Goal: Information Seeking & Learning: Learn about a topic

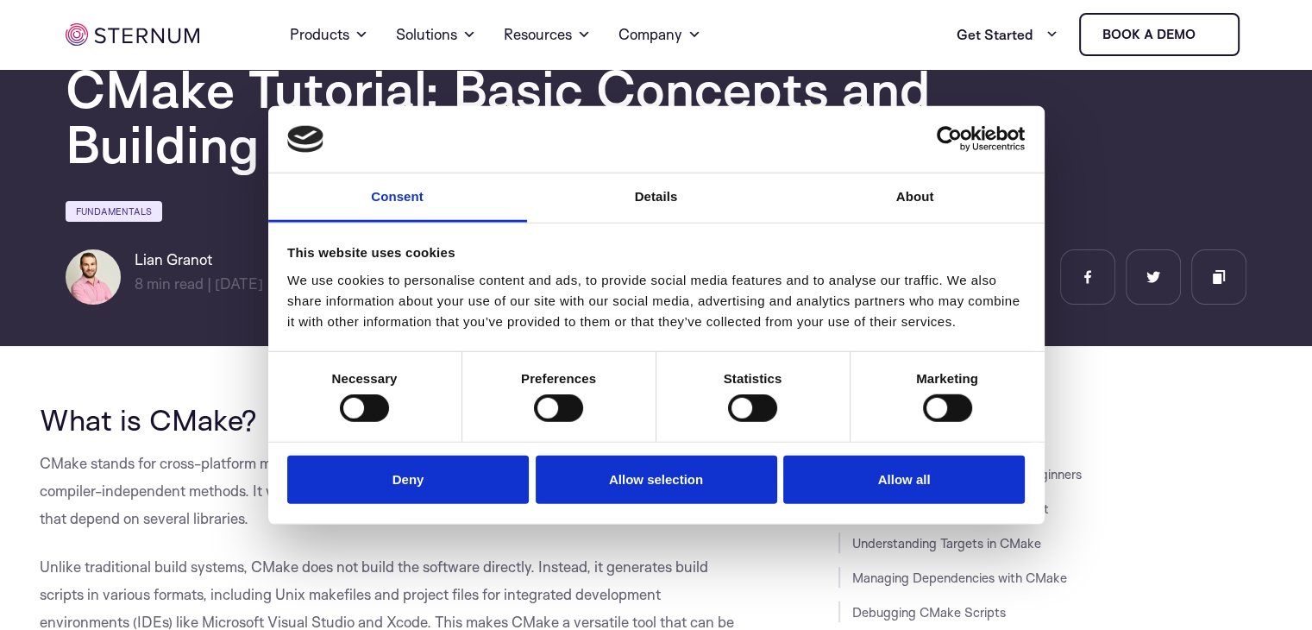
click at [160, 322] on section "Home IoT Blog" at bounding box center [656, 114] width 1312 height 464
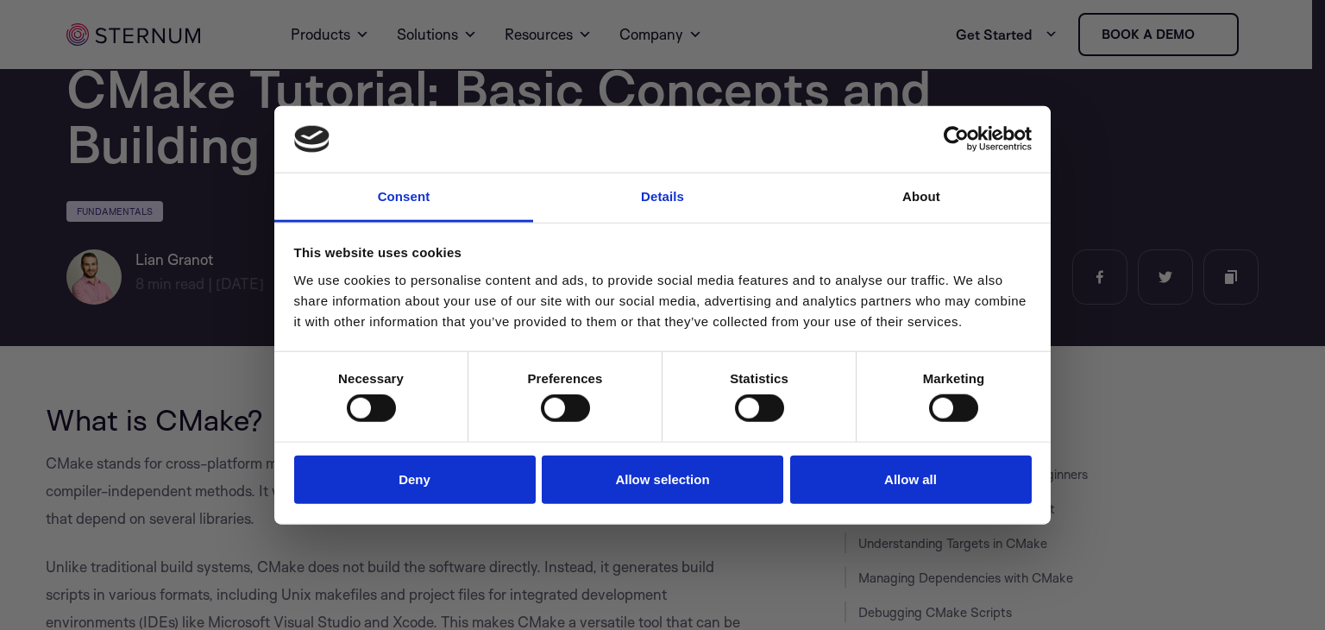
click at [664, 192] on link "Details" at bounding box center [662, 197] width 259 height 49
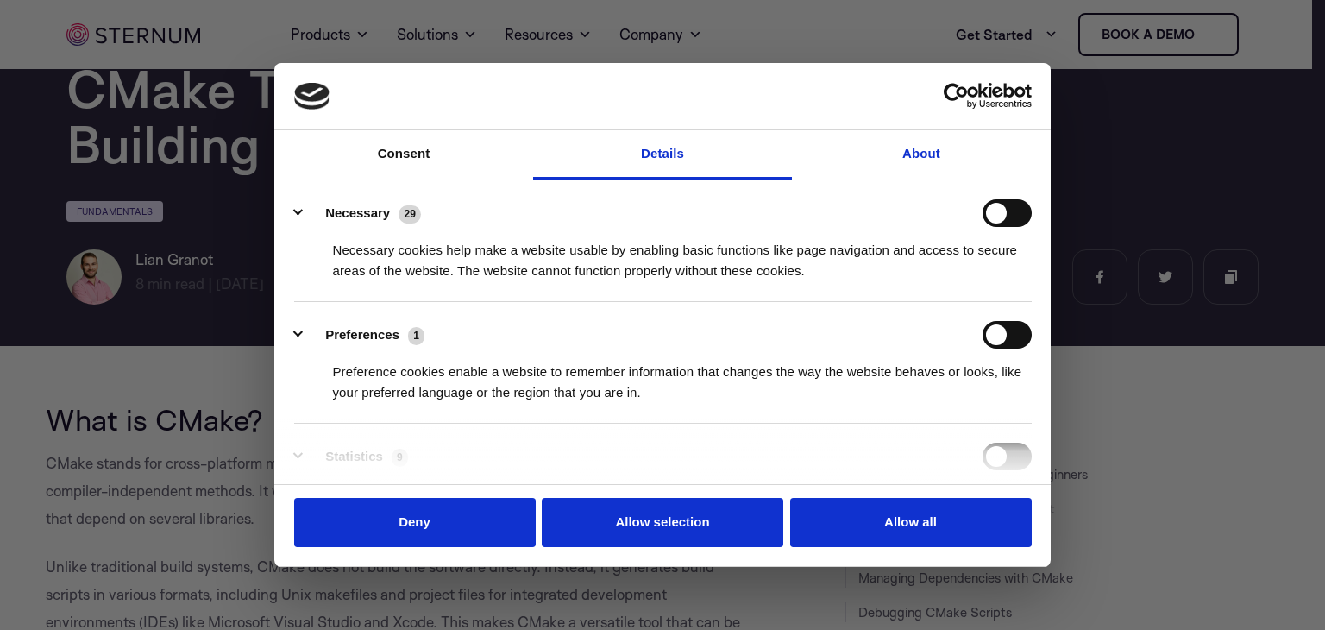
click at [905, 152] on link "About" at bounding box center [921, 154] width 259 height 49
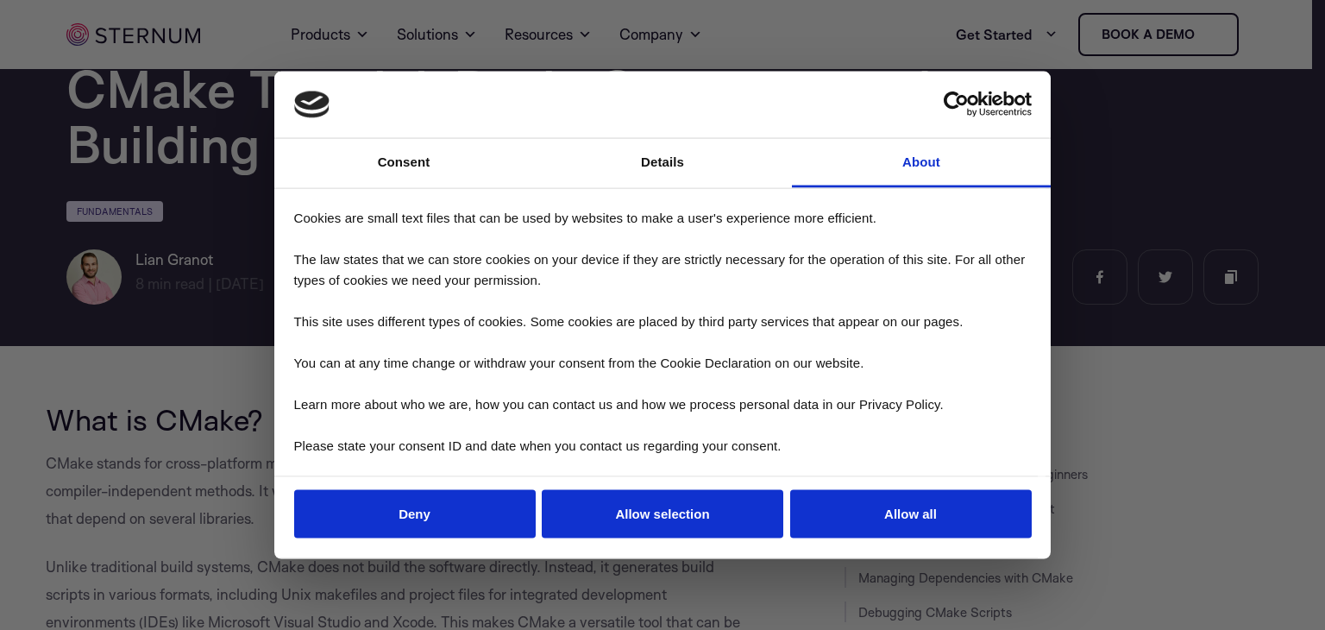
click at [141, 346] on div at bounding box center [669, 318] width 1338 height 636
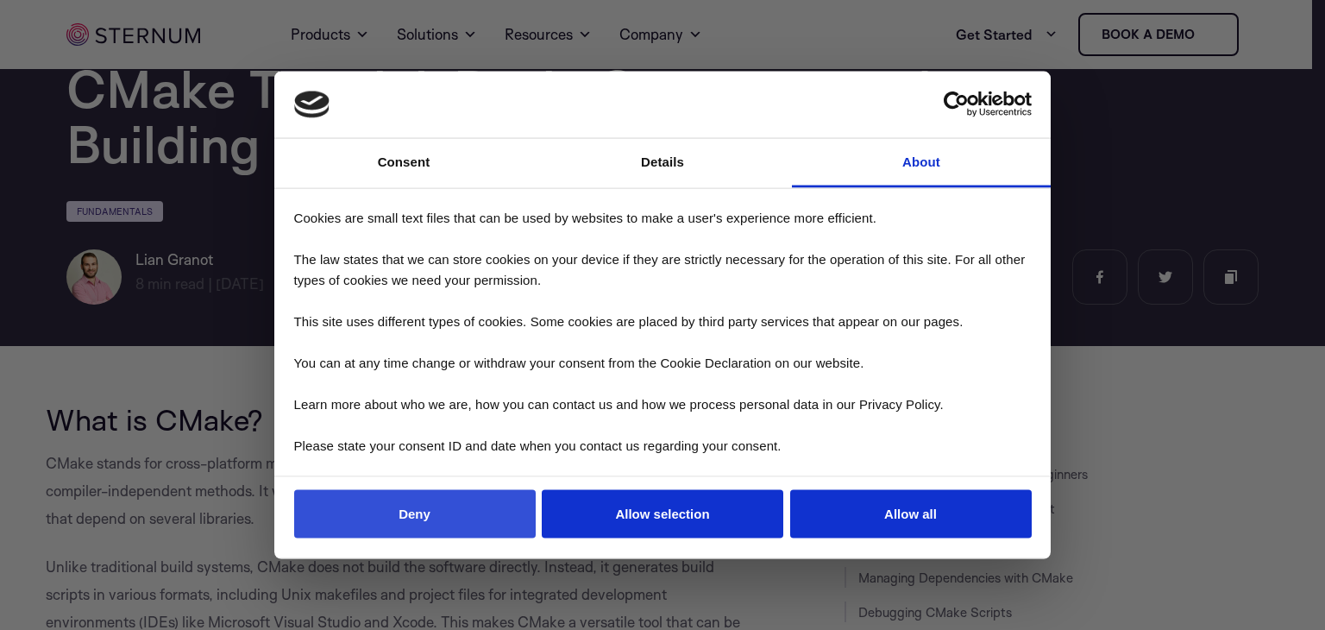
click at [443, 512] on button "Deny" at bounding box center [415, 513] width 242 height 49
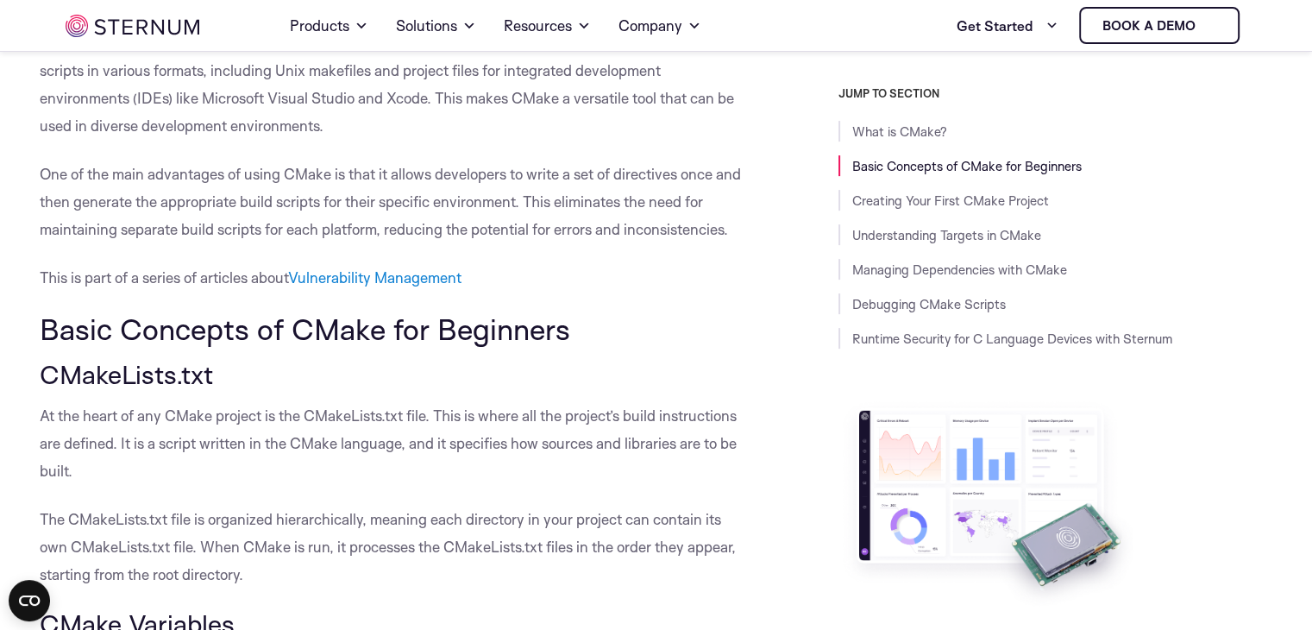
scroll to position [613, 0]
drag, startPoint x: 625, startPoint y: 174, endPoint x: 670, endPoint y: 177, distance: 45.8
click at [670, 177] on p "One of the main advantages of using CMake is that it allows developers to write…" at bounding box center [396, 200] width 713 height 83
click at [698, 163] on p "One of the main advantages of using CMake is that it allows developers to write…" at bounding box center [396, 200] width 713 height 83
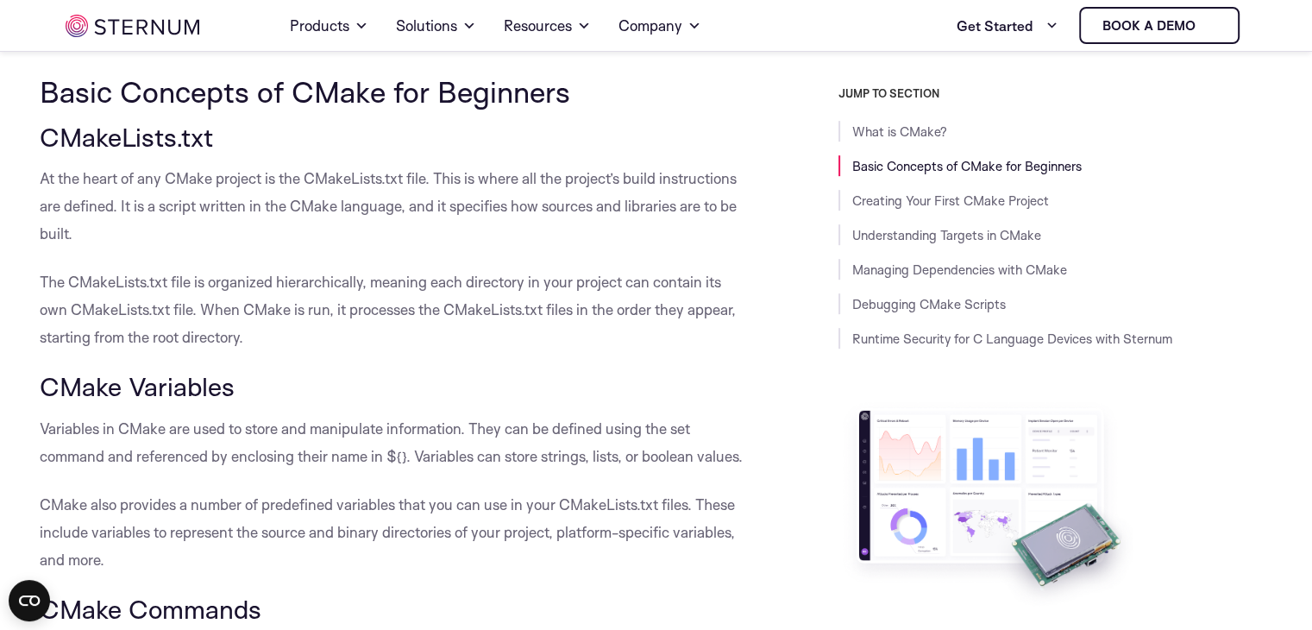
scroll to position [850, 0]
click at [604, 297] on p "The CMakeLists.txt file is organized hierarchically, meaning each directory in …" at bounding box center [396, 308] width 713 height 83
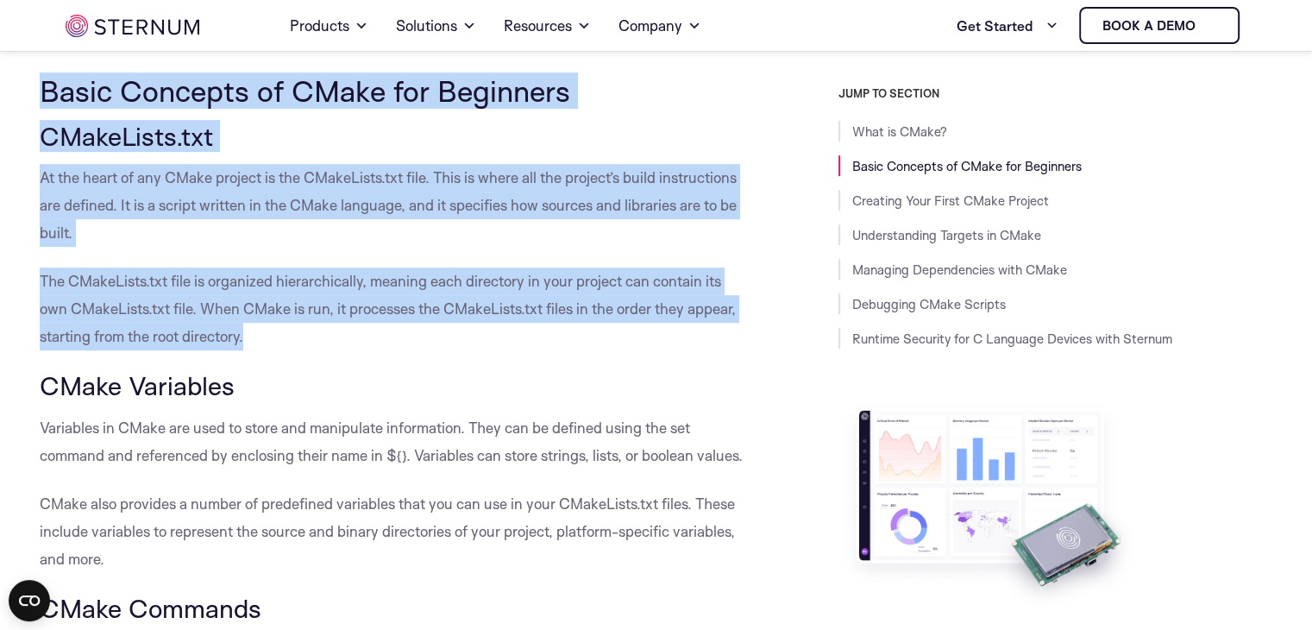
drag, startPoint x: 37, startPoint y: 87, endPoint x: 245, endPoint y: 330, distance: 319.4
copy div "Basic Concepts of CMake for Beginners CMakeLists.txt At the heart of any CMake …"
click at [245, 330] on p "The CMakeLists.txt file is organized hierarchically, meaning each directory in …" at bounding box center [396, 308] width 713 height 83
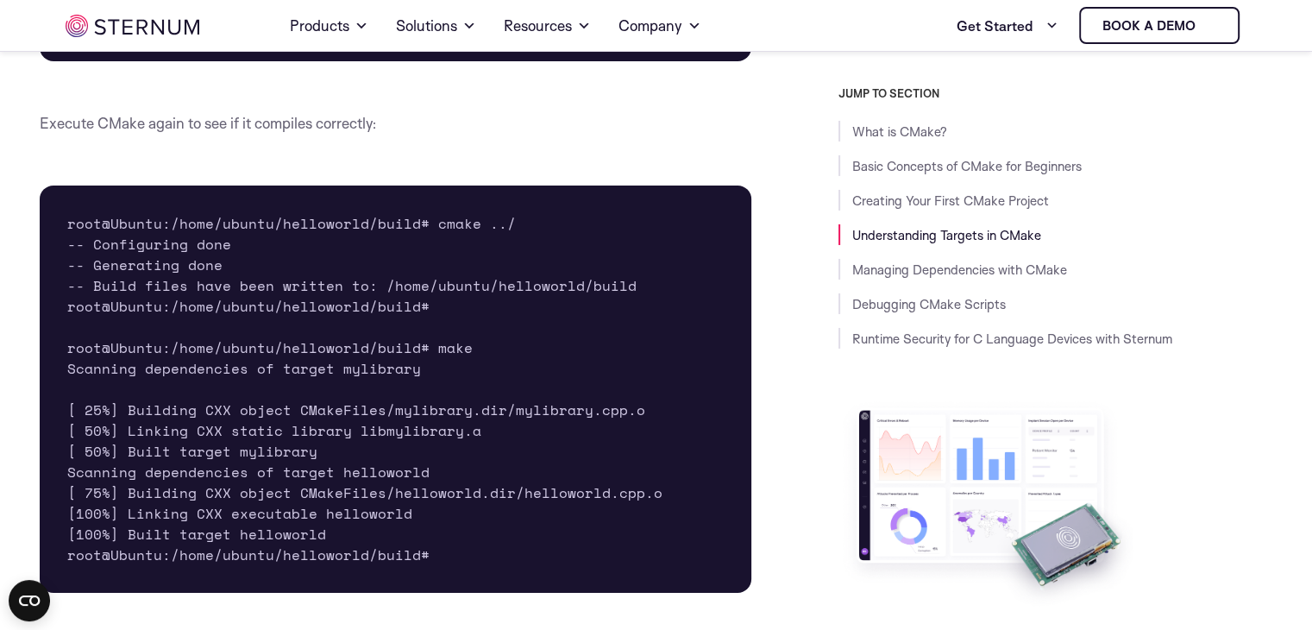
scroll to position [5928, 0]
click at [341, 452] on pre "root@Ubuntu:/home/ubuntu/helloworld/build# cmake ../ -- Configuring done -- Gen…" at bounding box center [396, 388] width 713 height 407
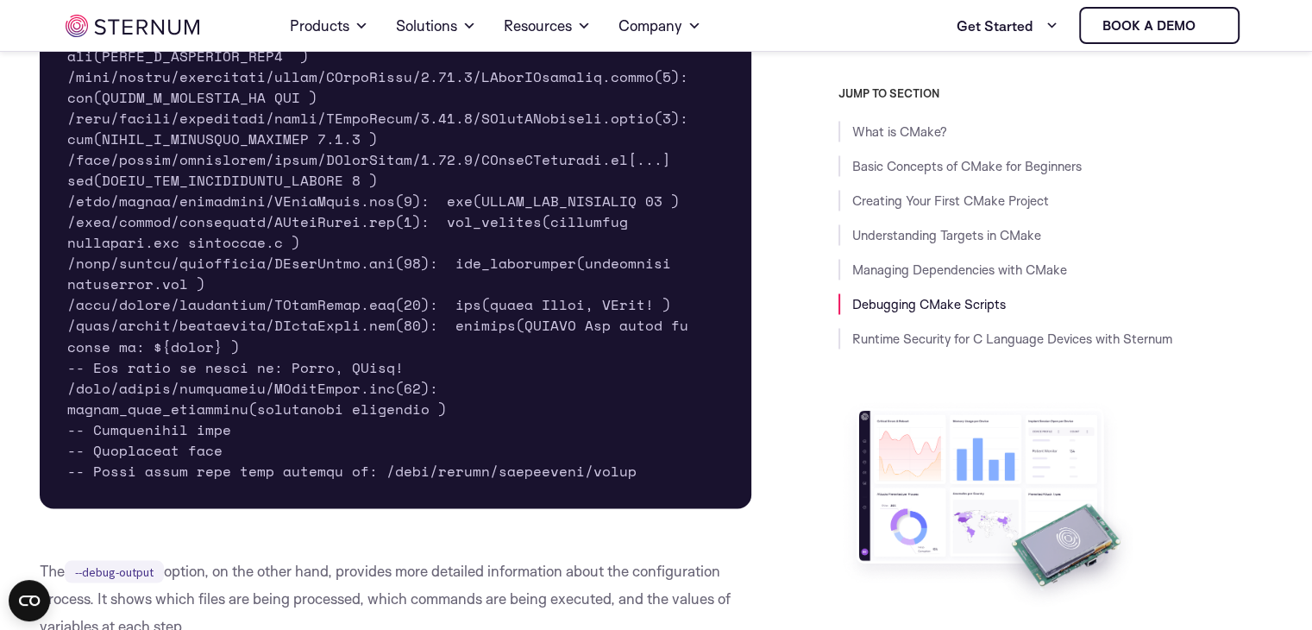
scroll to position [9496, 0]
